Goal: Task Accomplishment & Management: Use online tool/utility

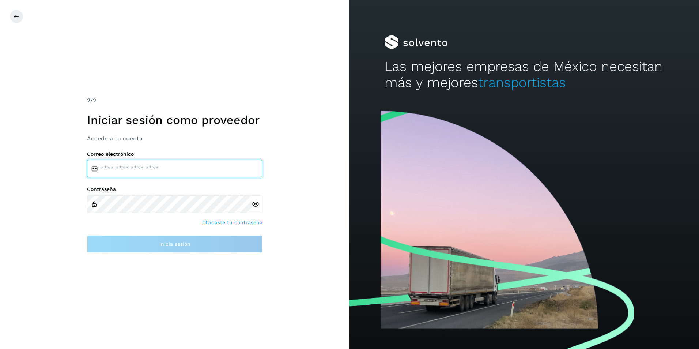
type input "**********"
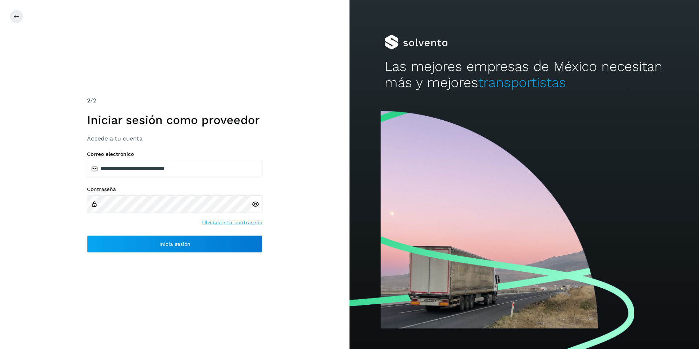
click at [150, 253] on div "**********" at bounding box center [174, 174] width 349 height 349
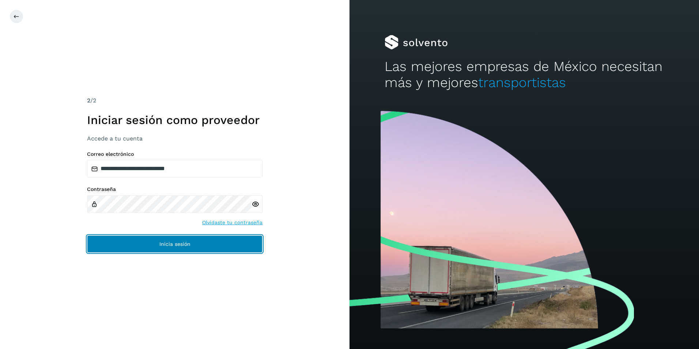
click at [171, 243] on span "Inicia sesión" at bounding box center [174, 243] width 31 height 5
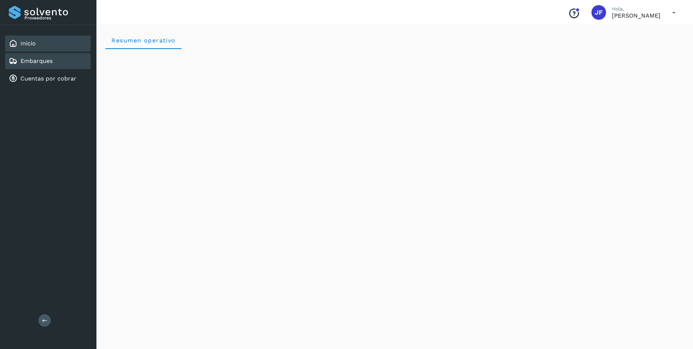
click at [33, 65] on div "Embarques" at bounding box center [47, 61] width 85 height 16
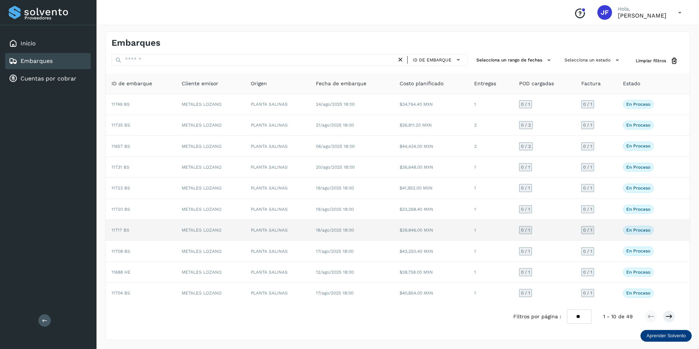
click at [633, 230] on p "En proceso" at bounding box center [638, 229] width 24 height 5
click at [667, 231] on div "En proceso Verifica el estado de la factura o entregas asociadas a este embarque" at bounding box center [645, 229] width 45 height 9
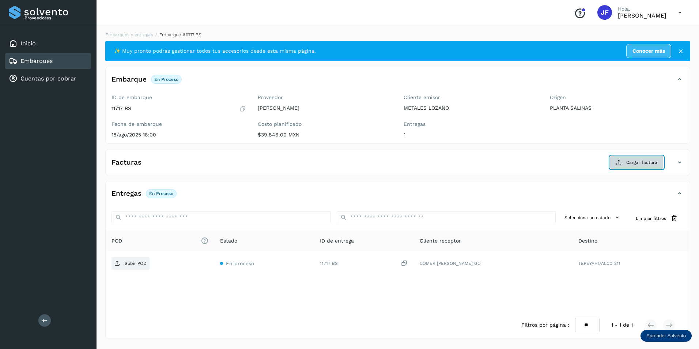
click at [642, 161] on span "Cargar factura" at bounding box center [641, 162] width 31 height 7
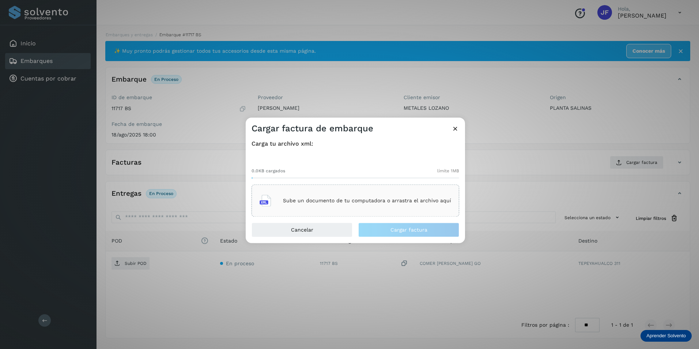
click at [336, 202] on p "Sube un documento de tu computadora o arrastra el archivo aquí" at bounding box center [367, 200] width 168 height 6
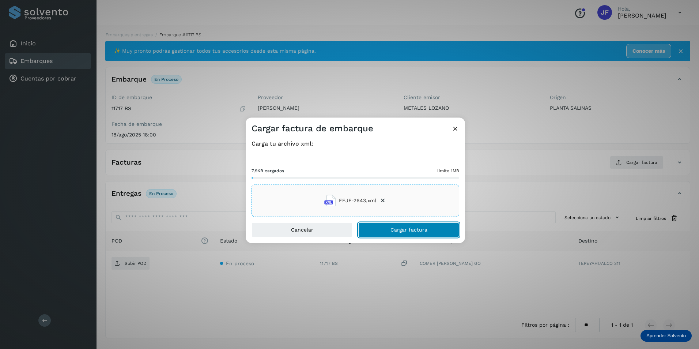
click at [402, 228] on span "Cargar factura" at bounding box center [408, 229] width 37 height 5
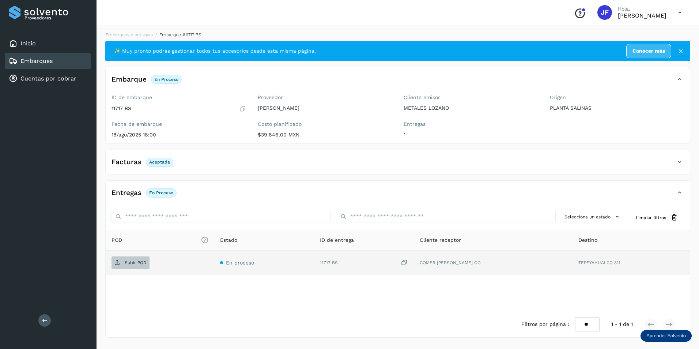
click at [134, 265] on p "Subir POD" at bounding box center [136, 262] width 22 height 5
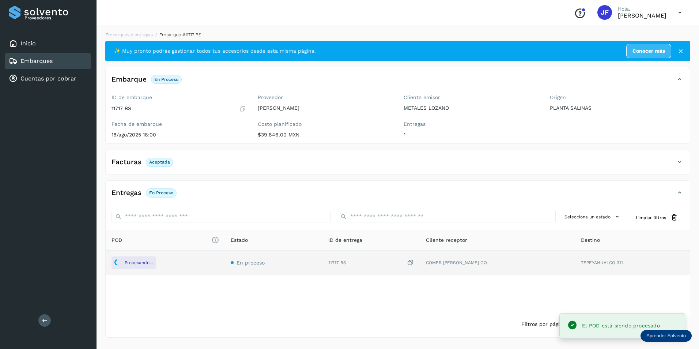
click at [36, 61] on link "Embarques" at bounding box center [36, 60] width 32 height 7
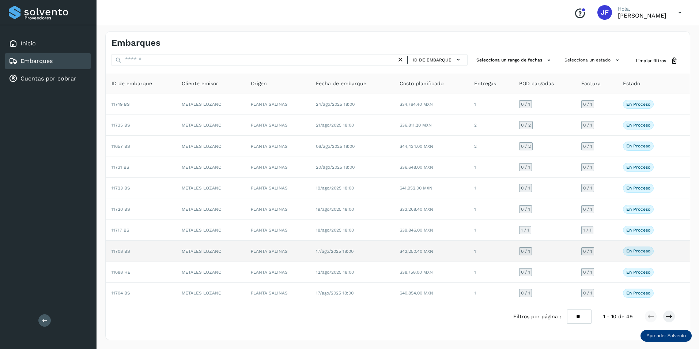
click at [639, 252] on p "En proceso" at bounding box center [638, 250] width 24 height 5
click at [669, 250] on td "En proceso Verifica el estado de la factura o entregas asociadas a este embarque" at bounding box center [645, 250] width 57 height 21
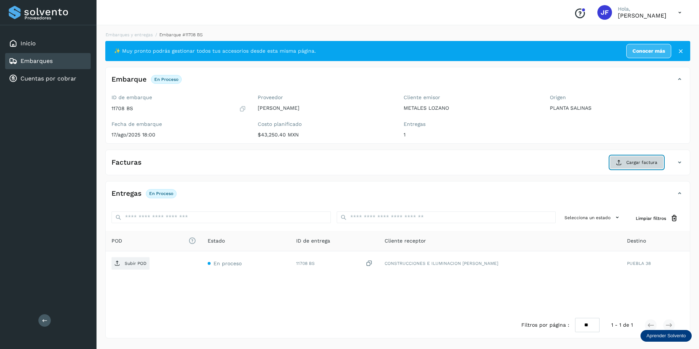
click at [631, 163] on span "Cargar factura" at bounding box center [641, 162] width 31 height 7
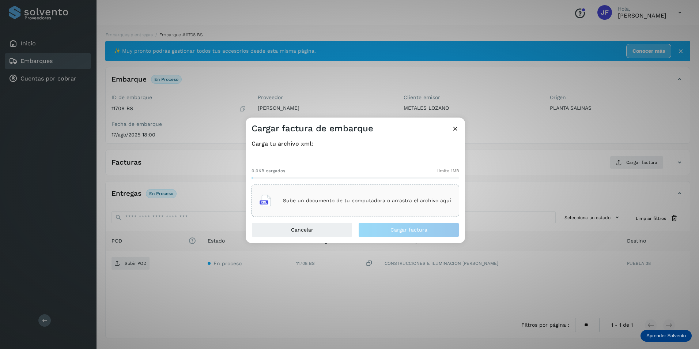
click at [297, 201] on p "Sube un documento de tu computadora o arrastra el archivo aquí" at bounding box center [367, 200] width 168 height 6
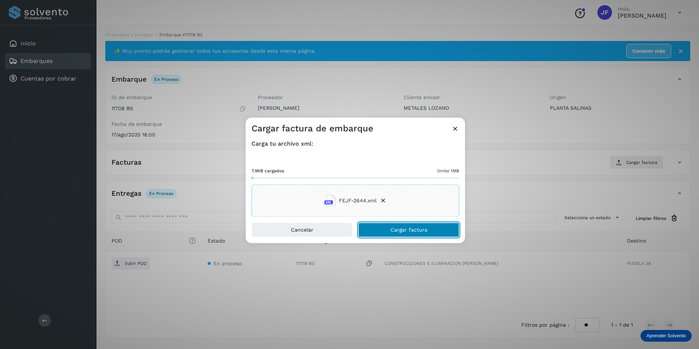
click at [427, 229] on button "Cargar factura" at bounding box center [408, 230] width 101 height 15
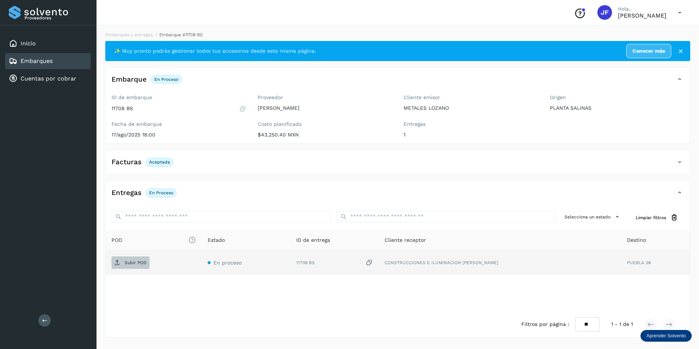
click at [142, 263] on p "Subir POD" at bounding box center [136, 262] width 22 height 5
click at [248, 305] on div "POD El tamaño máximo de archivo es de 20 Mb. Estado ID de entrega Cliente recep…" at bounding box center [398, 270] width 584 height 81
click at [40, 61] on link "Embarques" at bounding box center [36, 60] width 32 height 7
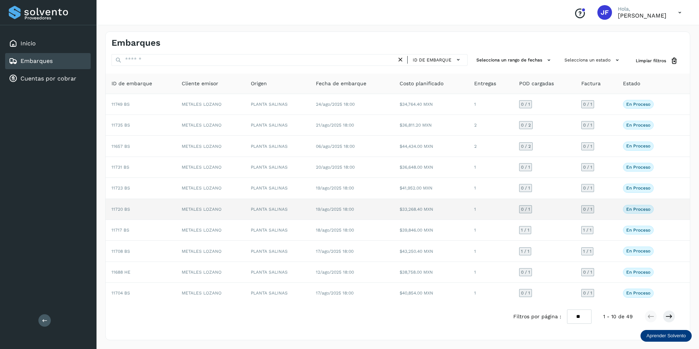
click at [639, 210] on p "En proceso" at bounding box center [638, 208] width 24 height 5
click at [658, 210] on div "En proceso Verifica el estado de la factura o entregas asociadas a este embarque" at bounding box center [645, 209] width 45 height 9
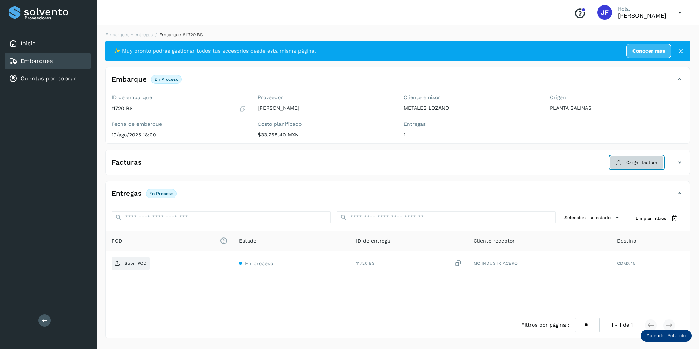
click at [631, 160] on span "Cargar factura" at bounding box center [641, 162] width 31 height 7
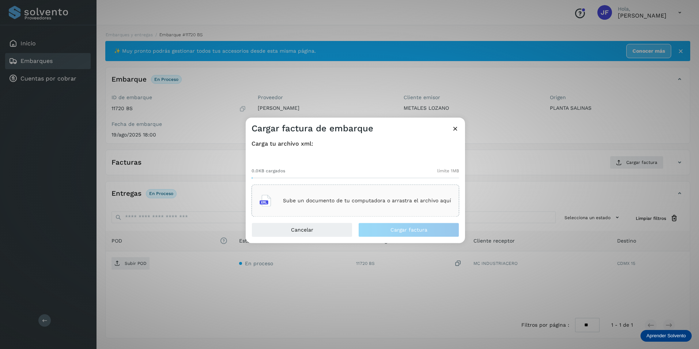
click at [328, 204] on div "Sube un documento de tu computadora o arrastra el archivo aquí" at bounding box center [354, 201] width 191 height 20
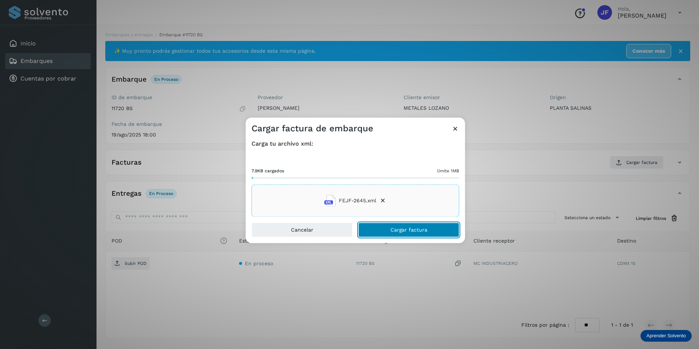
click at [393, 232] on span "Cargar factura" at bounding box center [408, 229] width 37 height 5
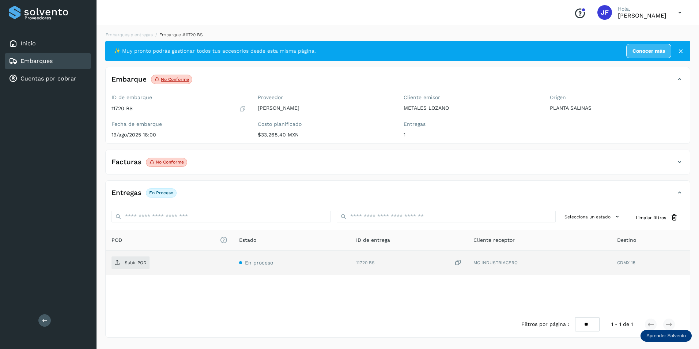
click at [124, 255] on td "Subir POD" at bounding box center [170, 262] width 128 height 24
click at [125, 260] on p "Subir POD" at bounding box center [136, 262] width 22 height 5
click at [45, 68] on div "Embarques" at bounding box center [47, 61] width 85 height 16
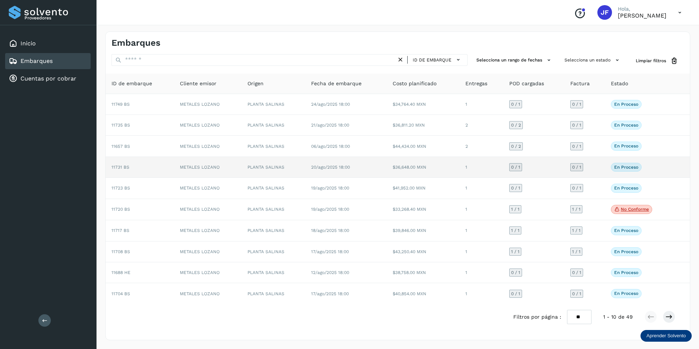
click at [672, 165] on td "En proceso Verifica el estado de la factura o entregas asociadas a este embarque" at bounding box center [639, 167] width 69 height 21
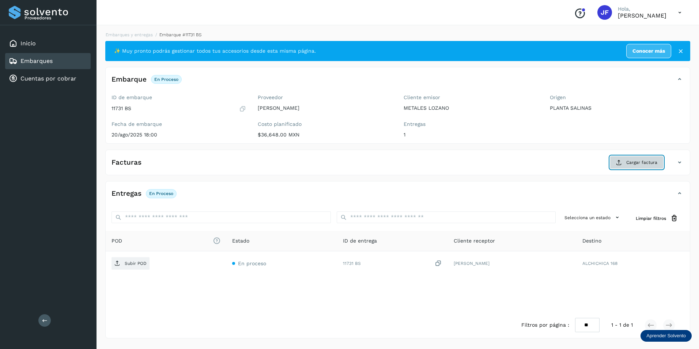
click at [633, 158] on button "Cargar factura" at bounding box center [636, 162] width 54 height 13
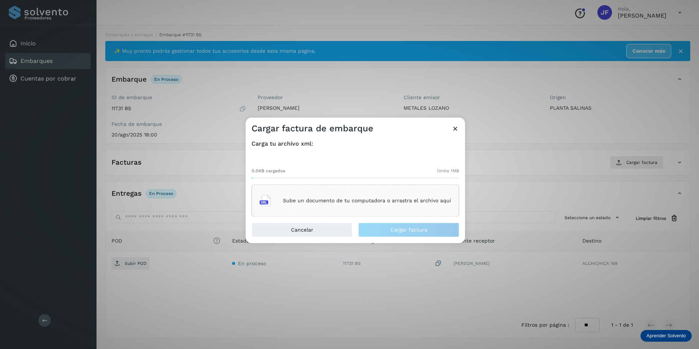
click at [304, 193] on div "Sube un documento de tu computadora o arrastra el archivo aquí" at bounding box center [354, 201] width 191 height 20
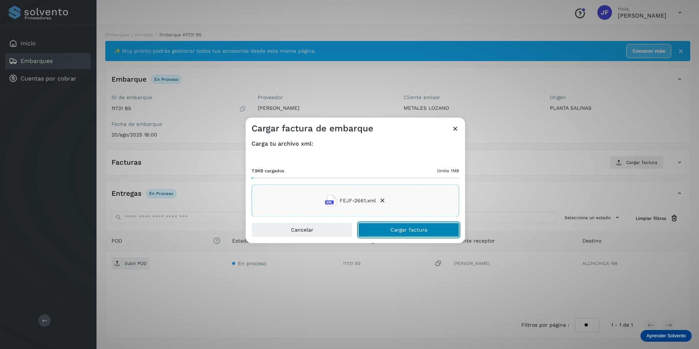
click at [401, 232] on span "Cargar factura" at bounding box center [408, 229] width 37 height 5
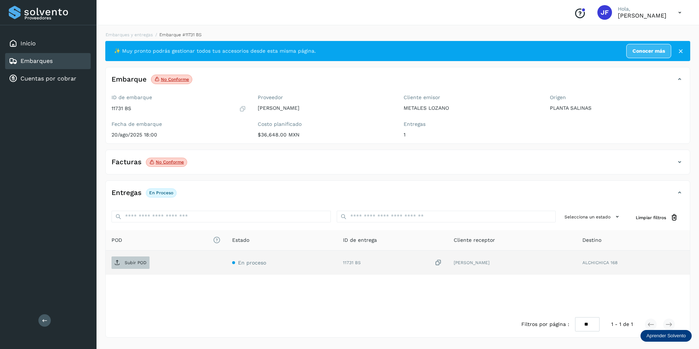
click at [145, 265] on span "Subir POD" at bounding box center [130, 262] width 38 height 12
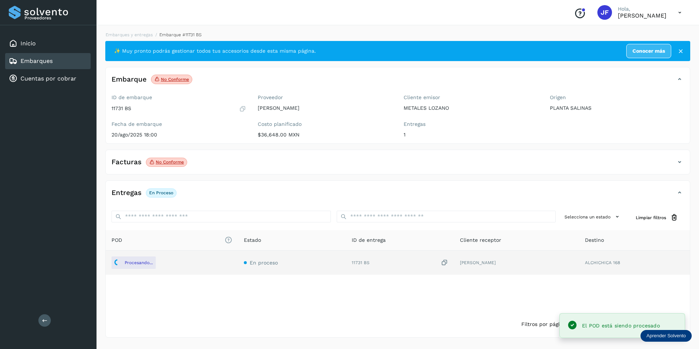
click at [46, 64] on link "Embarques" at bounding box center [36, 60] width 32 height 7
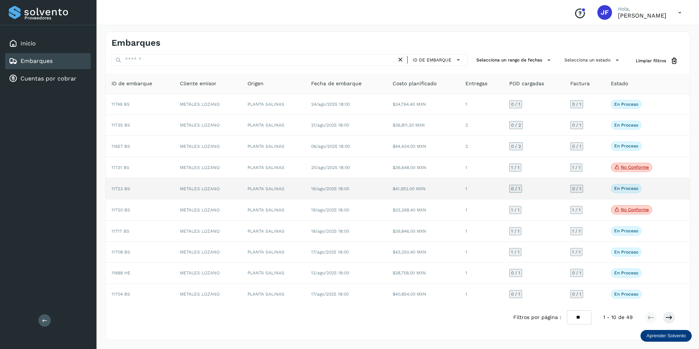
click at [678, 190] on td at bounding box center [681, 188] width 15 height 21
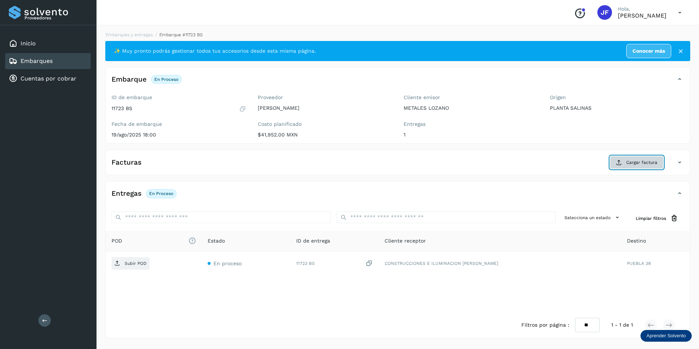
click at [638, 160] on span "Cargar factura" at bounding box center [641, 162] width 31 height 7
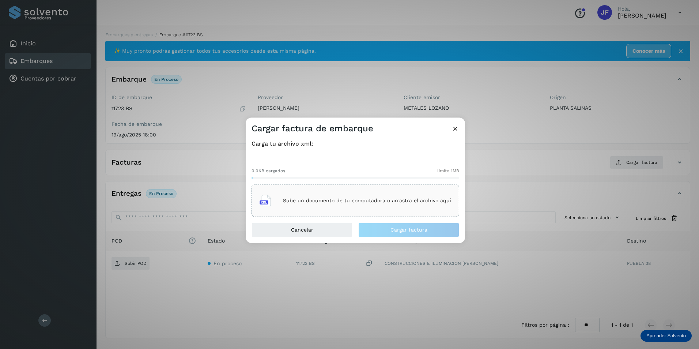
click at [328, 202] on p "Sube un documento de tu computadora o arrastra el archivo aquí" at bounding box center [367, 200] width 168 height 6
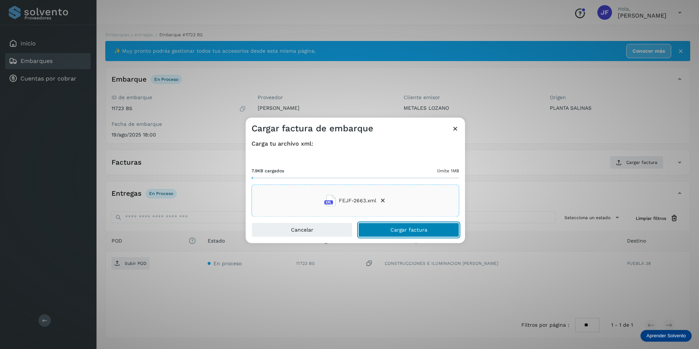
click at [409, 232] on span "Cargar factura" at bounding box center [408, 229] width 37 height 5
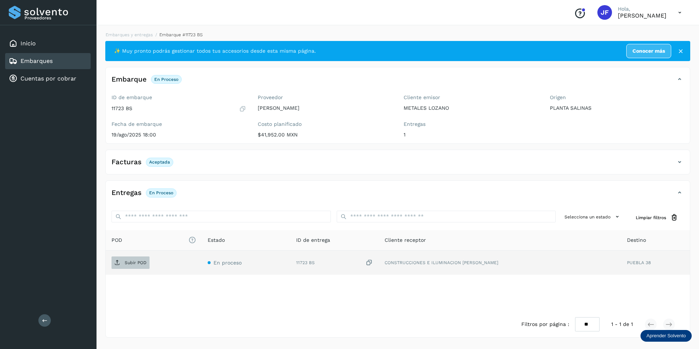
click at [133, 261] on p "Subir POD" at bounding box center [136, 262] width 22 height 5
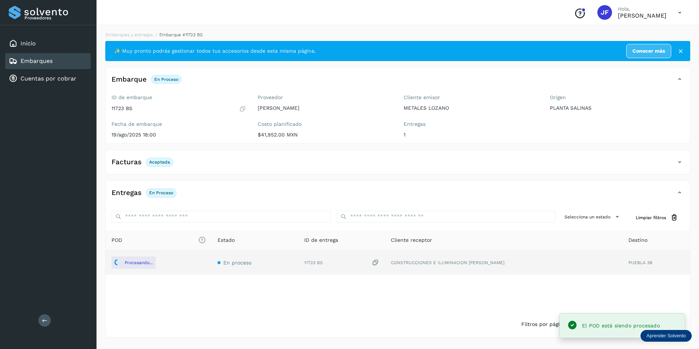
click at [43, 66] on div "Embarques" at bounding box center [47, 61] width 85 height 16
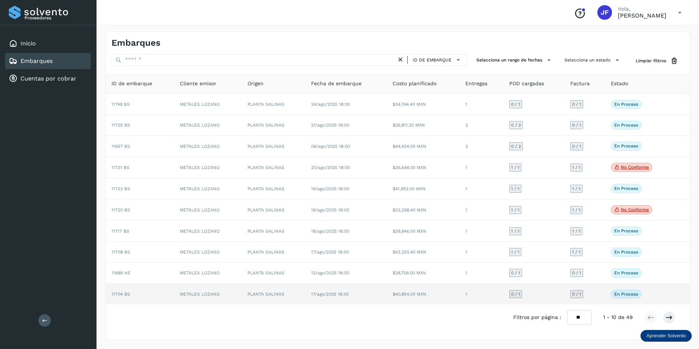
click at [661, 292] on div "En proceso Verifica el estado de la factura o entregas asociadas a este embarque" at bounding box center [640, 293] width 58 height 9
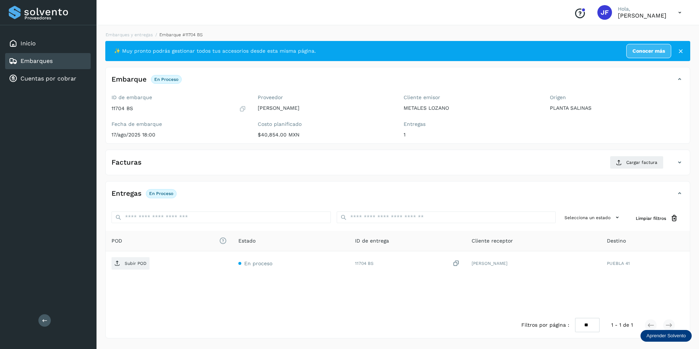
click at [168, 193] on p "En proceso" at bounding box center [161, 193] width 24 height 5
click at [156, 162] on div "Facturas Cargar factura" at bounding box center [390, 162] width 569 height 13
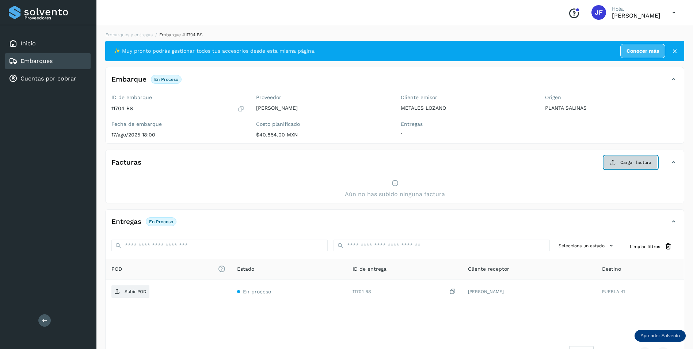
click at [647, 160] on span "Cargar factura" at bounding box center [635, 162] width 31 height 7
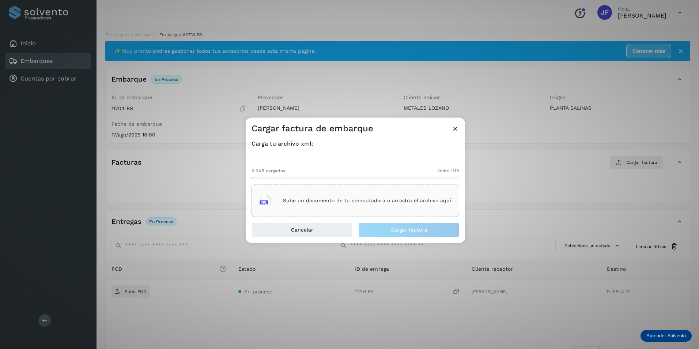
click at [323, 202] on p "Sube un documento de tu computadora o arrastra el archivo aquí" at bounding box center [367, 200] width 168 height 6
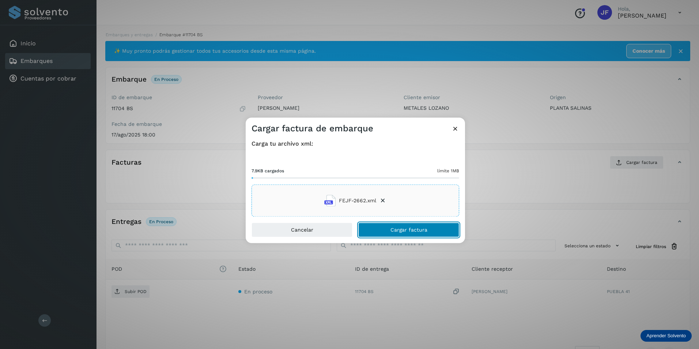
click at [402, 225] on button "Cargar factura" at bounding box center [408, 230] width 101 height 15
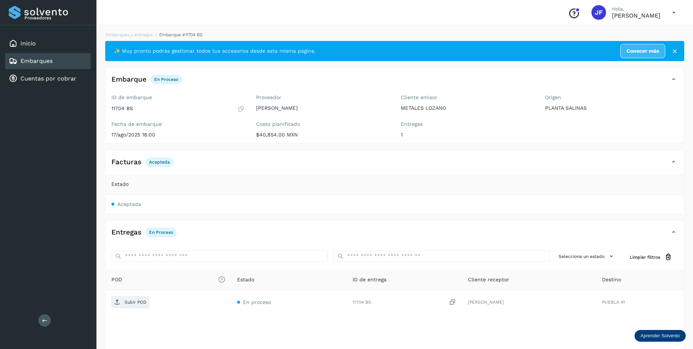
click at [457, 131] on div "Entregas 1" at bounding box center [467, 129] width 133 height 17
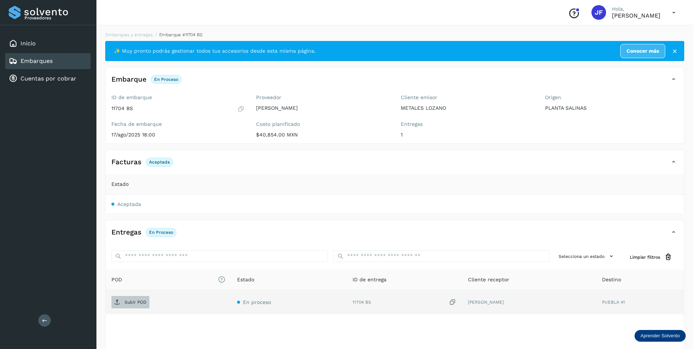
click at [131, 300] on p "Subir POD" at bounding box center [136, 301] width 22 height 5
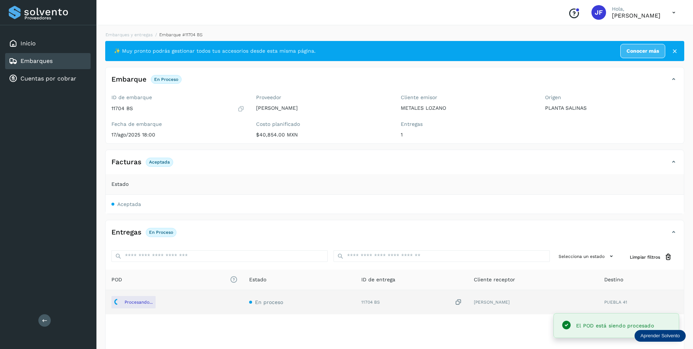
click at [51, 61] on link "Embarques" at bounding box center [36, 60] width 32 height 7
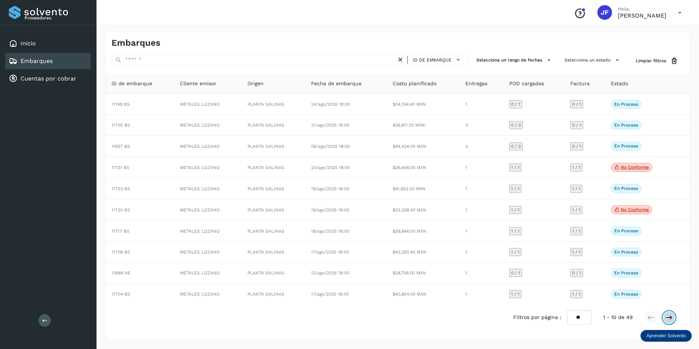
click at [666, 319] on icon at bounding box center [668, 316] width 7 height 7
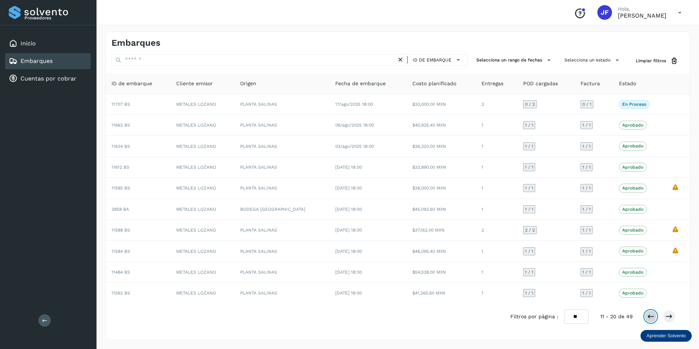
click at [649, 317] on icon at bounding box center [650, 315] width 7 height 7
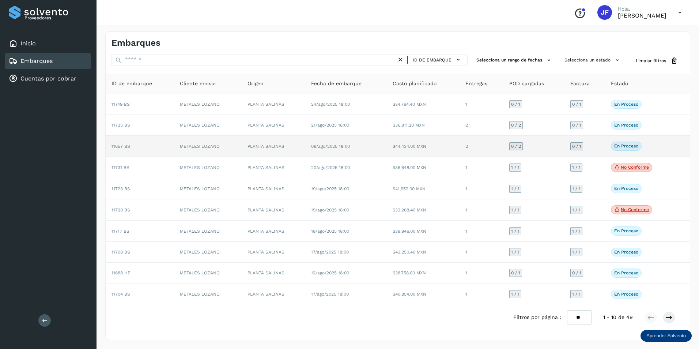
click at [670, 146] on td "En proceso Verifica el estado de la factura o entregas asociadas a este embarque" at bounding box center [639, 146] width 69 height 21
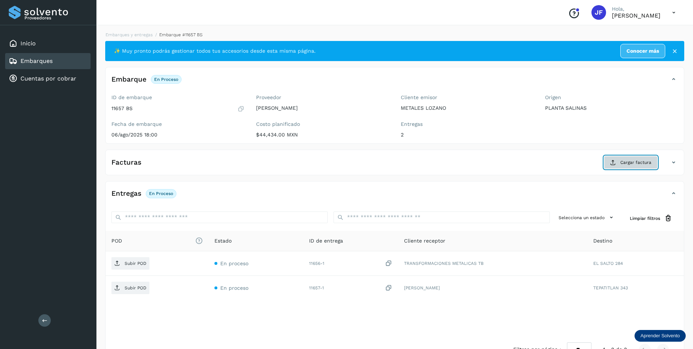
click at [638, 166] on span "Cargar factura" at bounding box center [635, 162] width 31 height 7
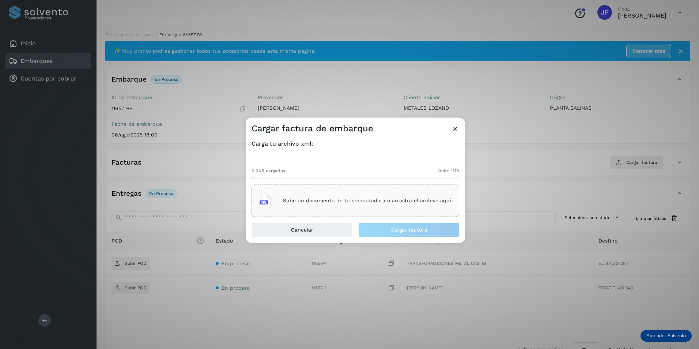
click at [393, 206] on div "Sube un documento de tu computadora o arrastra el archivo aquí" at bounding box center [354, 201] width 191 height 20
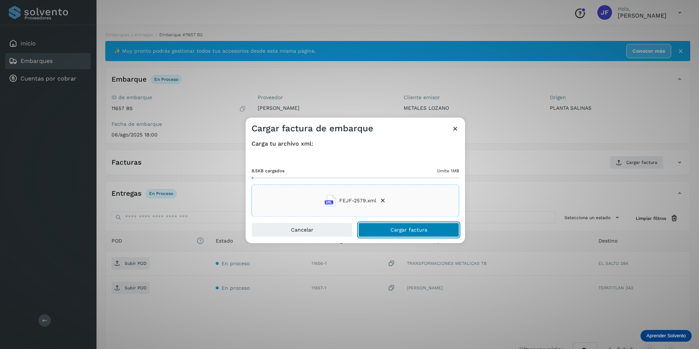
click at [403, 232] on span "Cargar factura" at bounding box center [408, 229] width 37 height 5
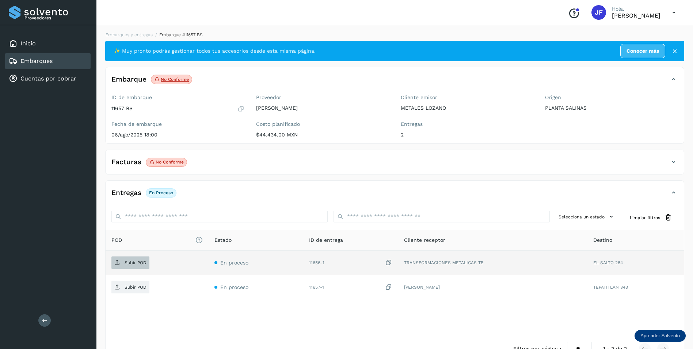
click at [131, 260] on p "Subir POD" at bounding box center [136, 262] width 22 height 5
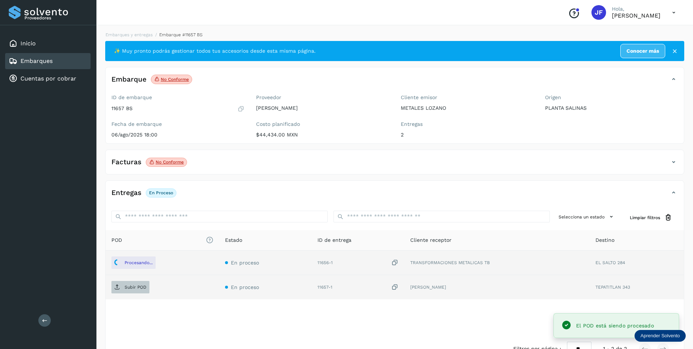
click at [130, 289] on p "Subir POD" at bounding box center [136, 286] width 22 height 5
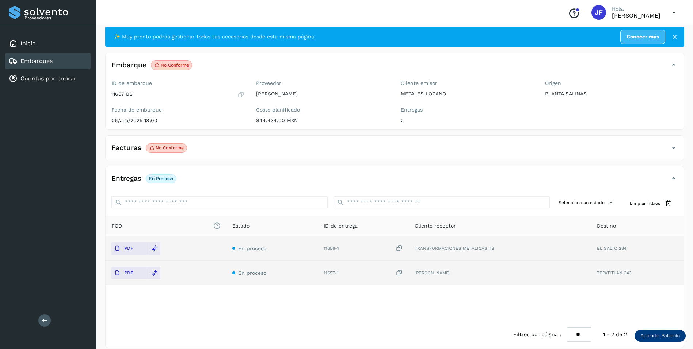
scroll to position [22, 0]
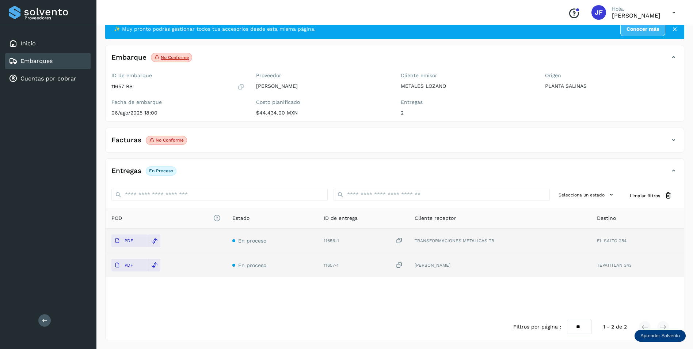
click at [189, 301] on div "POD El tamaño máximo de archivo es de 20 Mb. Estado ID de entrega Cliente recep…" at bounding box center [395, 261] width 578 height 106
